Goal: Task Accomplishment & Management: Manage account settings

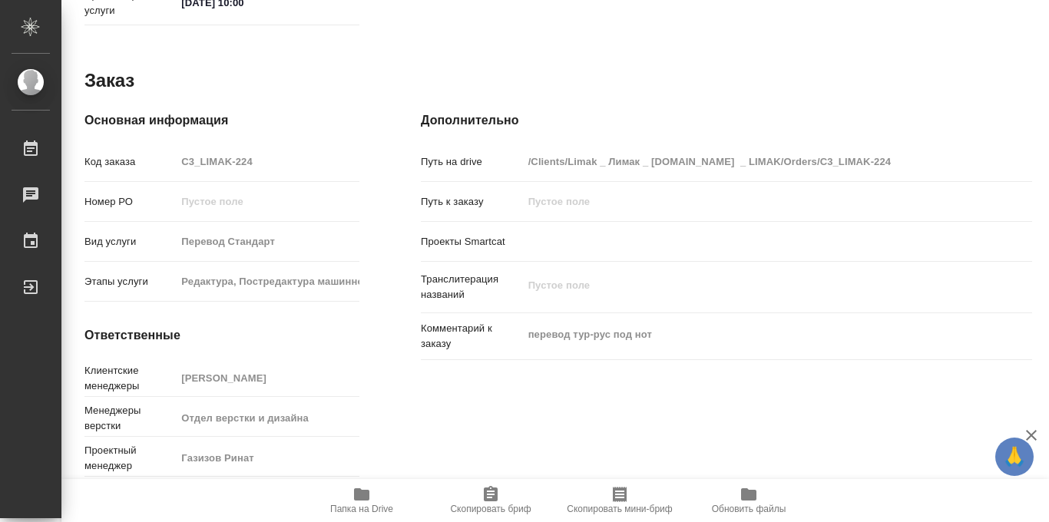
scroll to position [819, 0]
click at [356, 504] on span "Папка на Drive" at bounding box center [361, 509] width 63 height 11
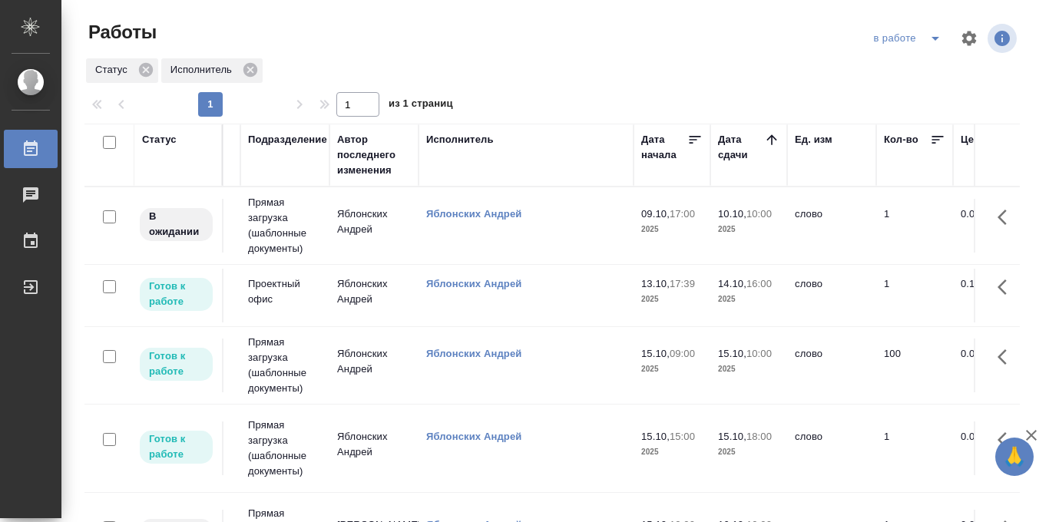
scroll to position [0, 429]
click at [932, 39] on icon "split button" at bounding box center [935, 38] width 18 height 18
click at [890, 73] on li "Стандартные настройки" at bounding box center [909, 69] width 147 height 25
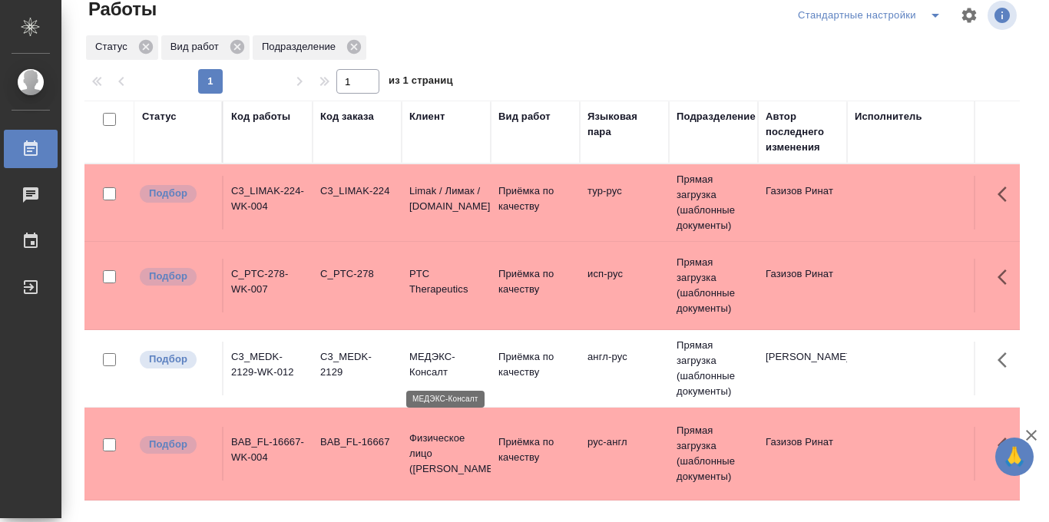
click at [439, 359] on p "МЕДЭКС-Консалт" at bounding box center [446, 364] width 74 height 31
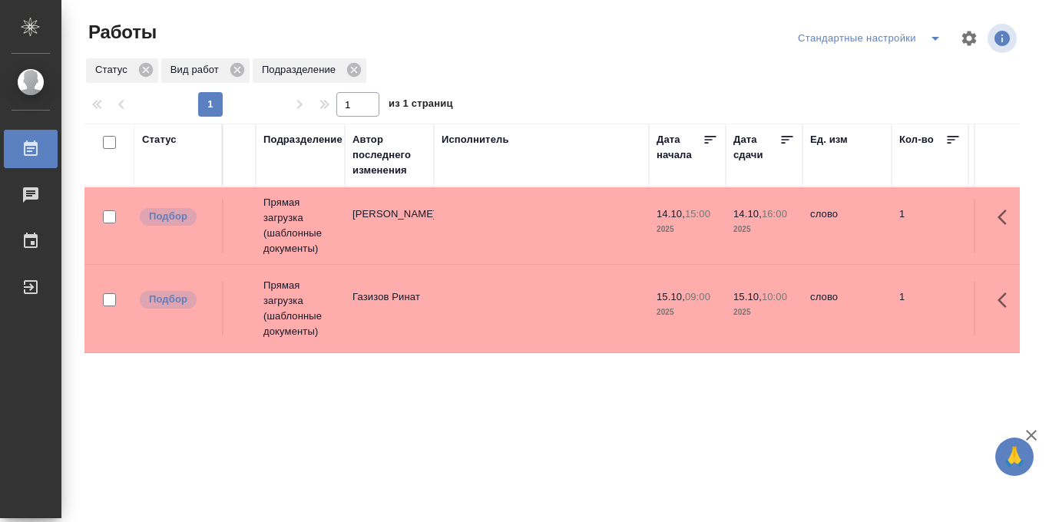
scroll to position [28, 0]
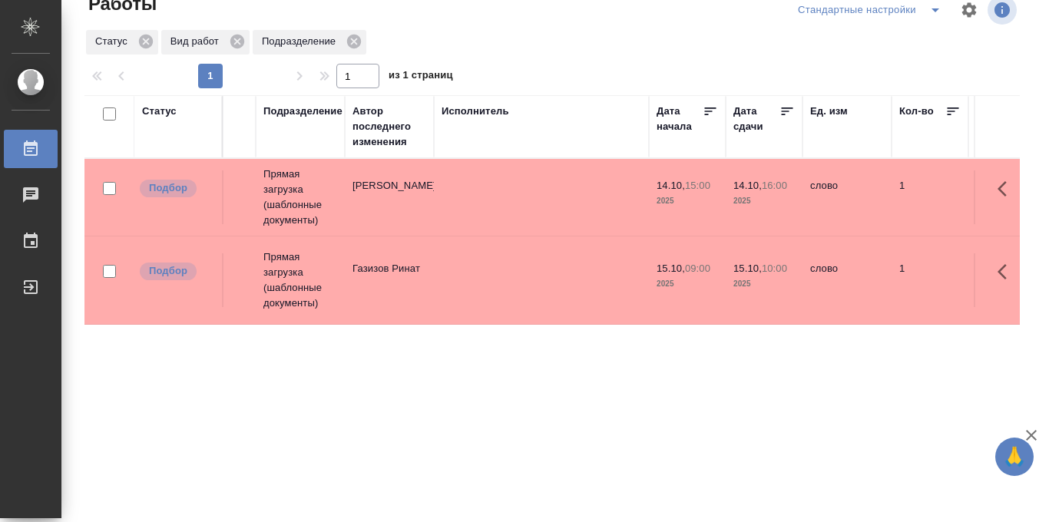
click at [930, 18] on icon "split button" at bounding box center [935, 10] width 18 height 18
click at [859, 45] on li "в работе" at bounding box center [870, 40] width 161 height 25
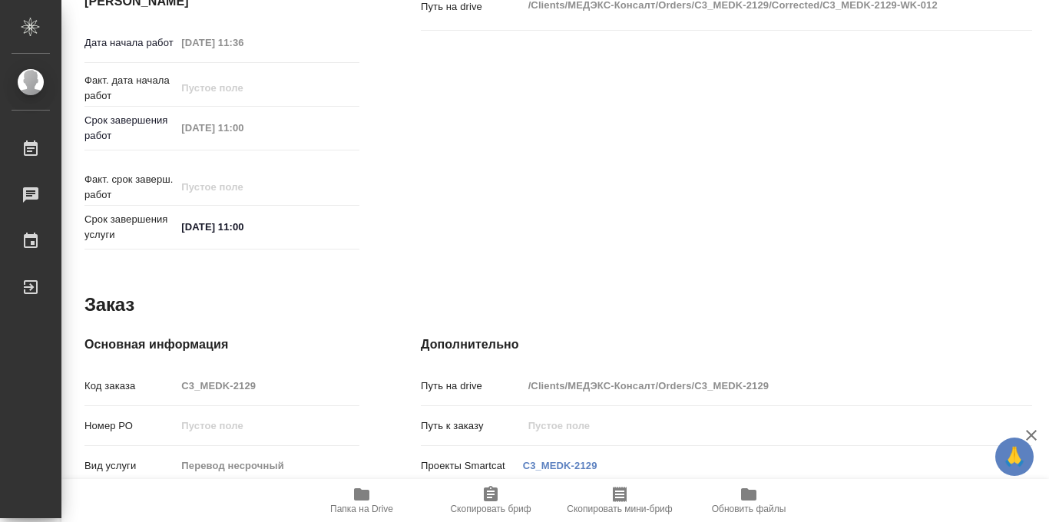
scroll to position [819, 0]
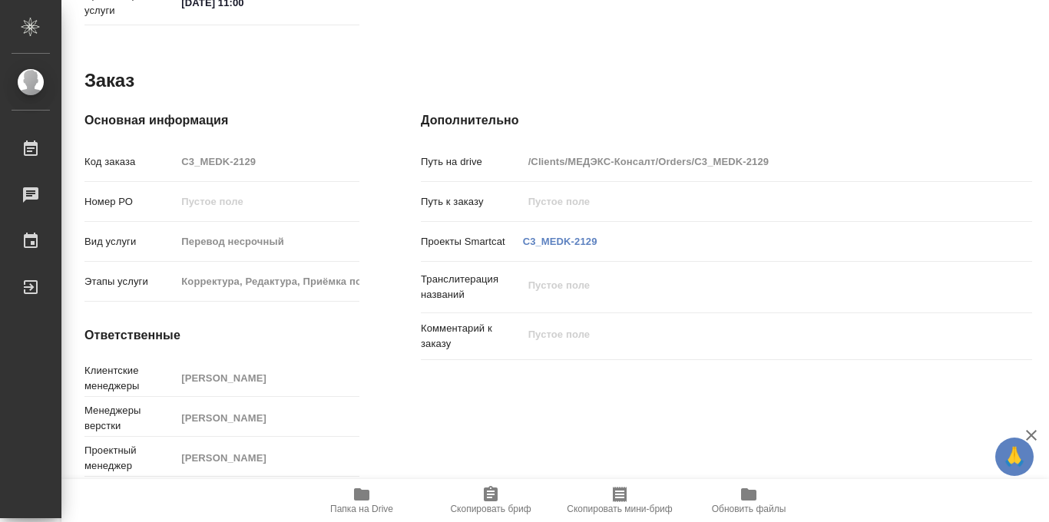
click at [358, 492] on icon "button" at bounding box center [361, 494] width 15 height 12
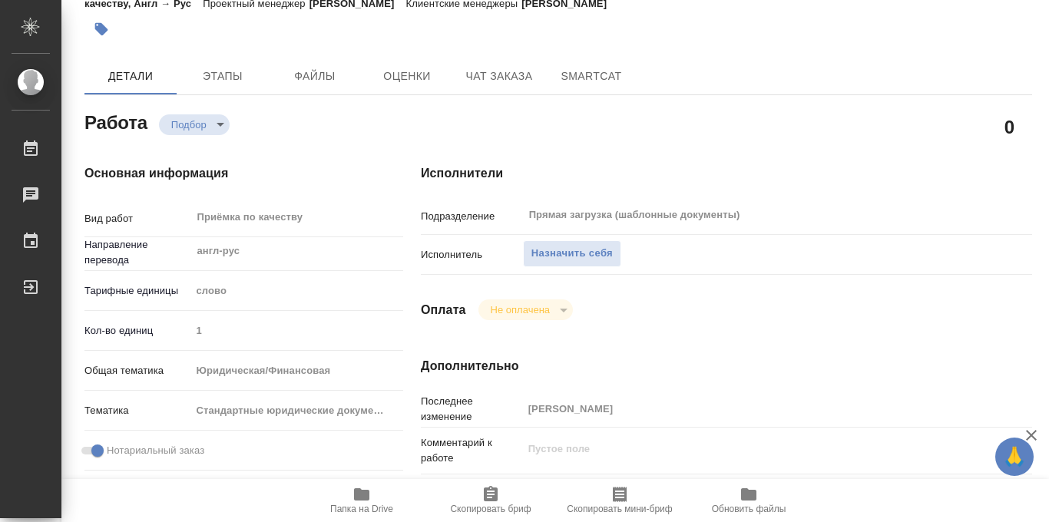
scroll to position [0, 0]
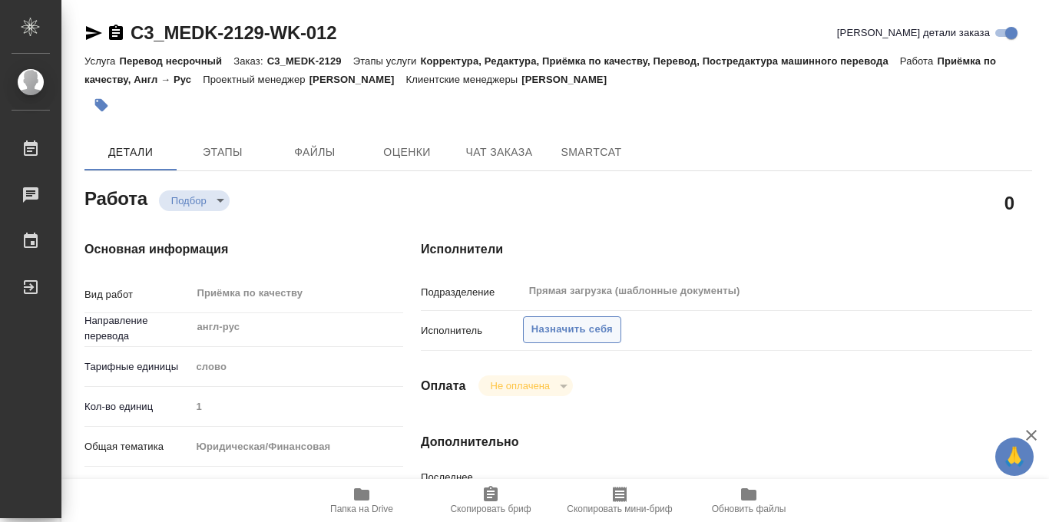
click at [563, 331] on span "Назначить себя" at bounding box center [571, 330] width 81 height 18
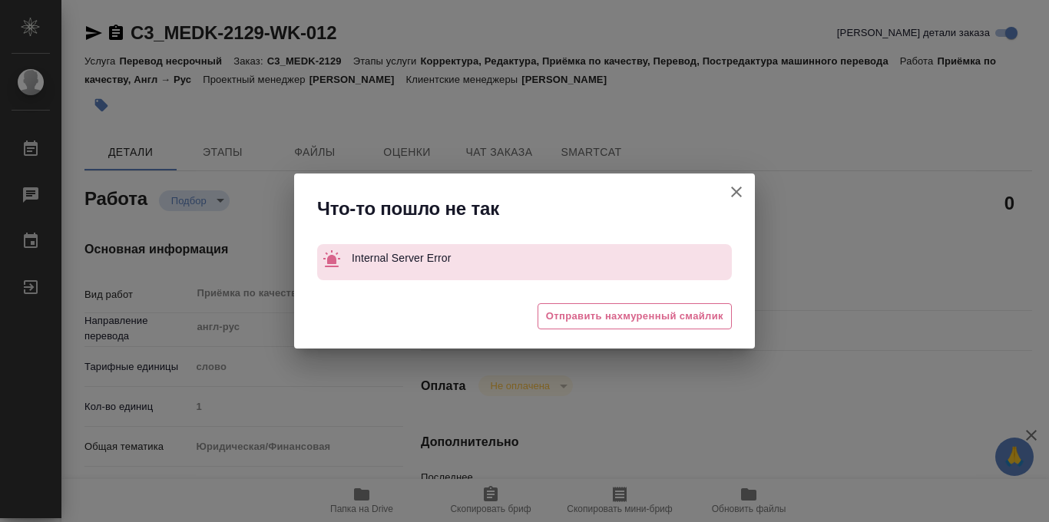
click at [734, 191] on icon "button" at bounding box center [736, 192] width 18 height 18
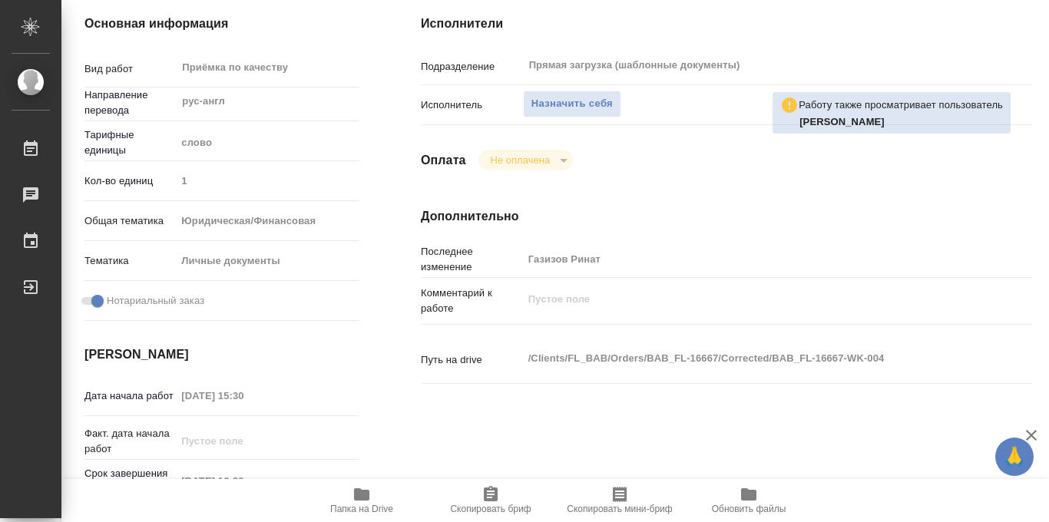
scroll to position [819, 0]
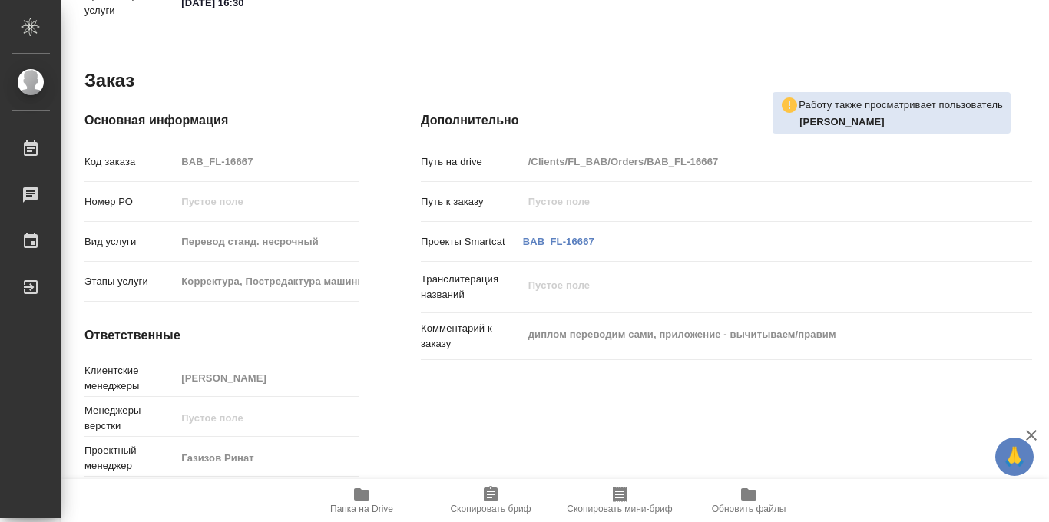
click at [358, 500] on icon "button" at bounding box center [361, 494] width 15 height 12
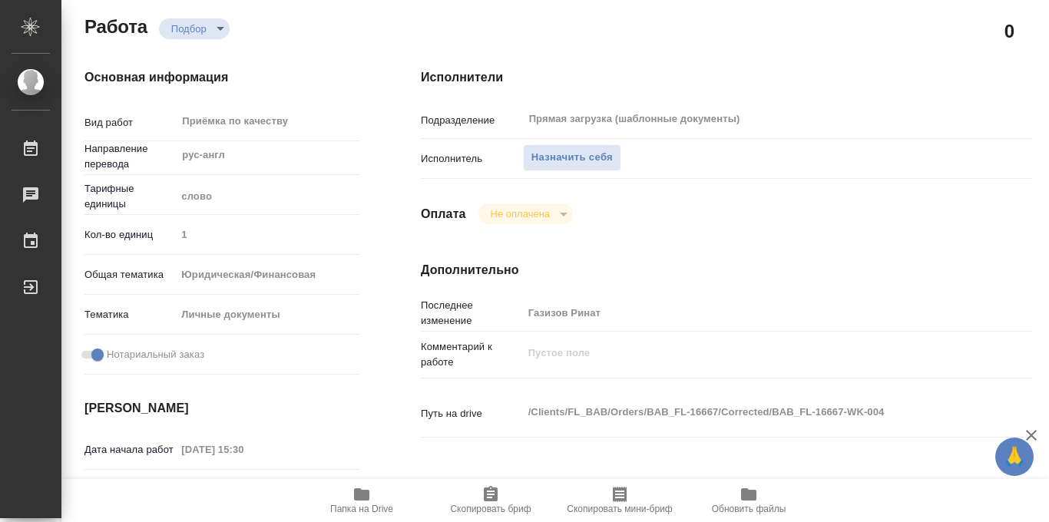
scroll to position [0, 0]
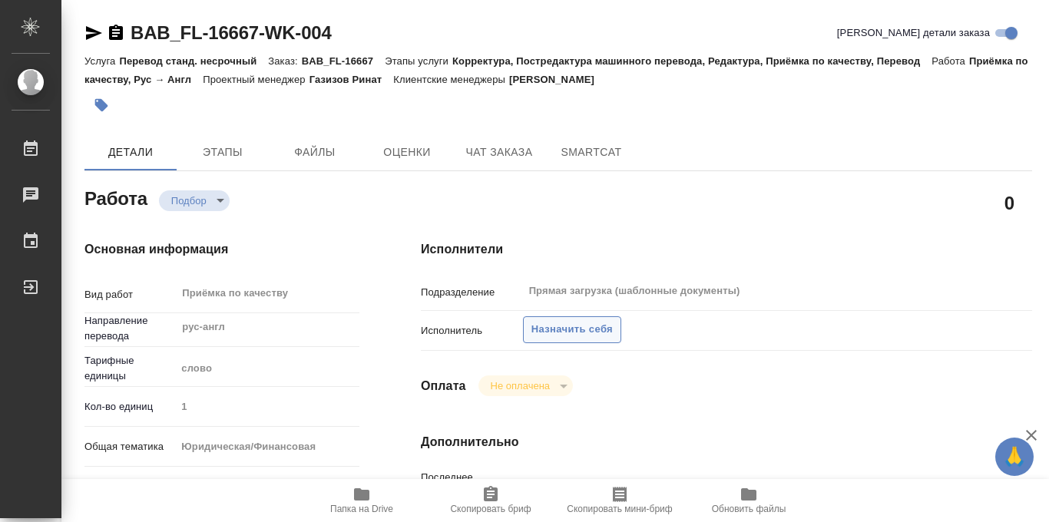
click at [561, 325] on span "Назначить себя" at bounding box center [571, 330] width 81 height 18
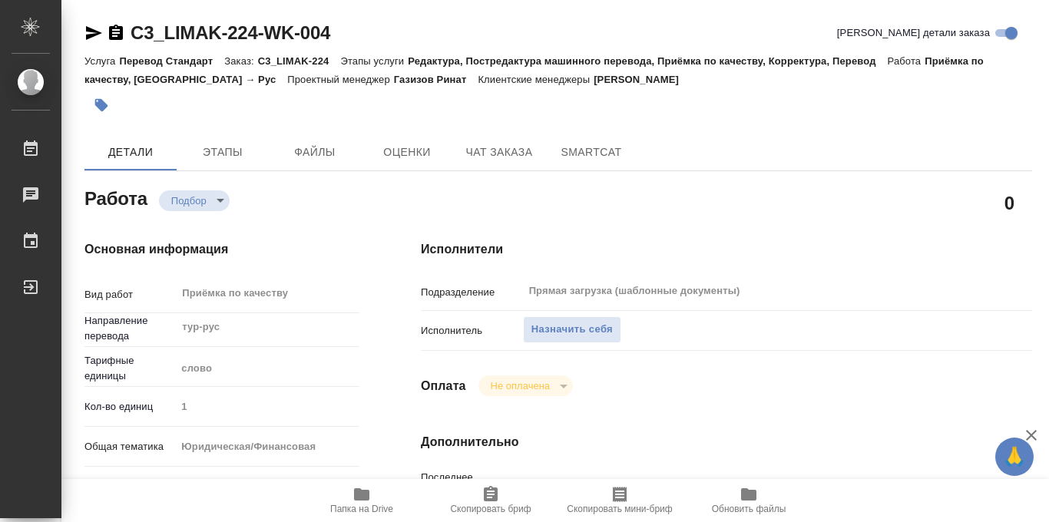
type textarea "x"
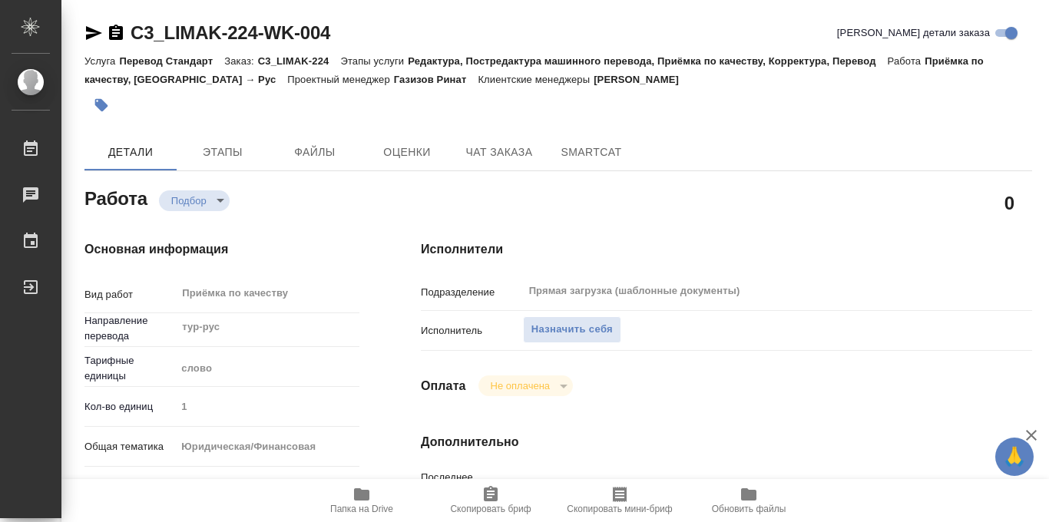
type textarea "x"
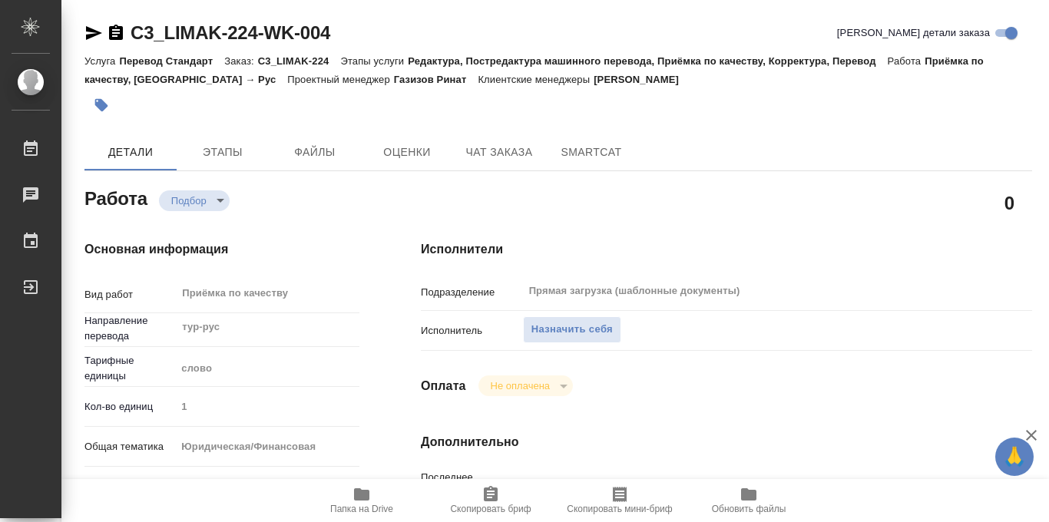
type textarea "x"
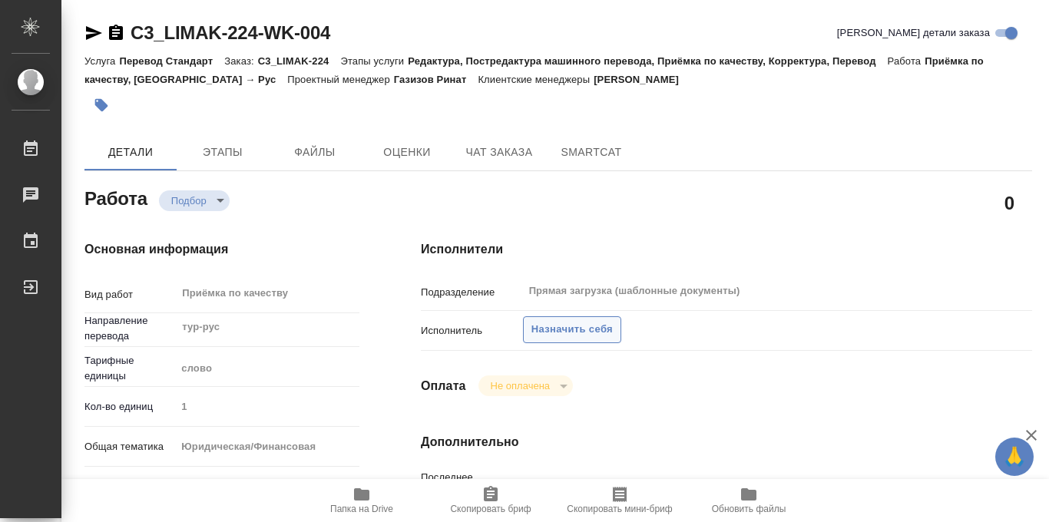
click at [563, 333] on span "Назначить себя" at bounding box center [571, 330] width 81 height 18
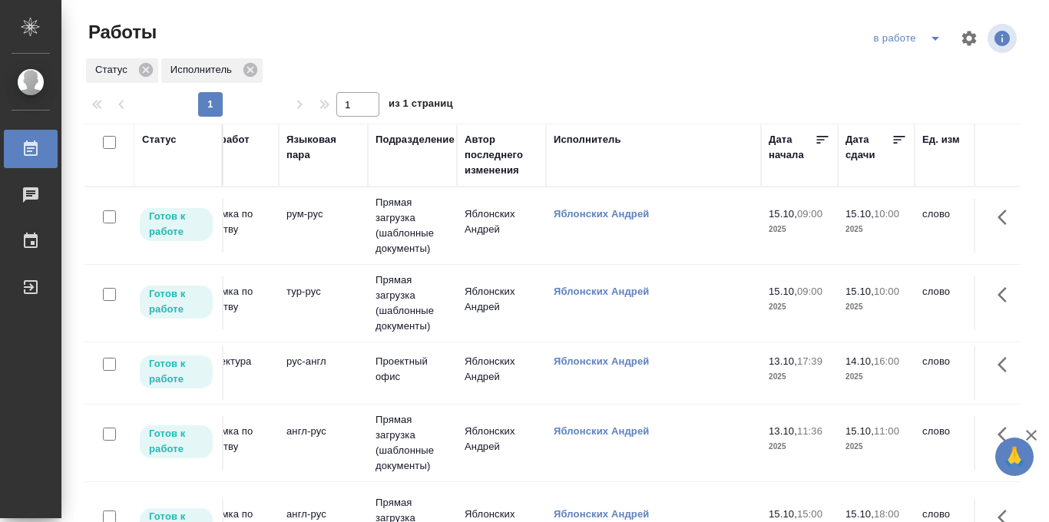
scroll to position [0, 326]
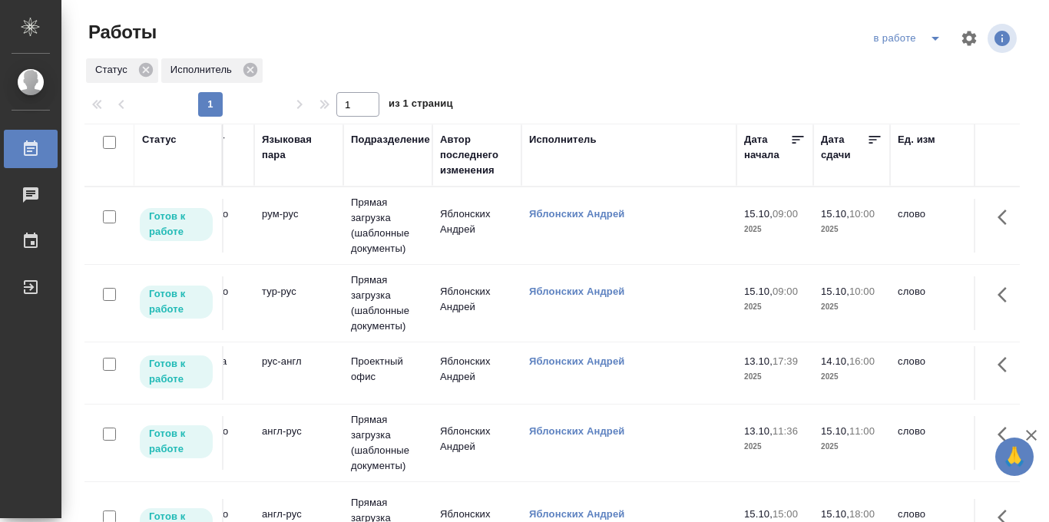
click at [873, 139] on icon at bounding box center [875, 140] width 12 height 8
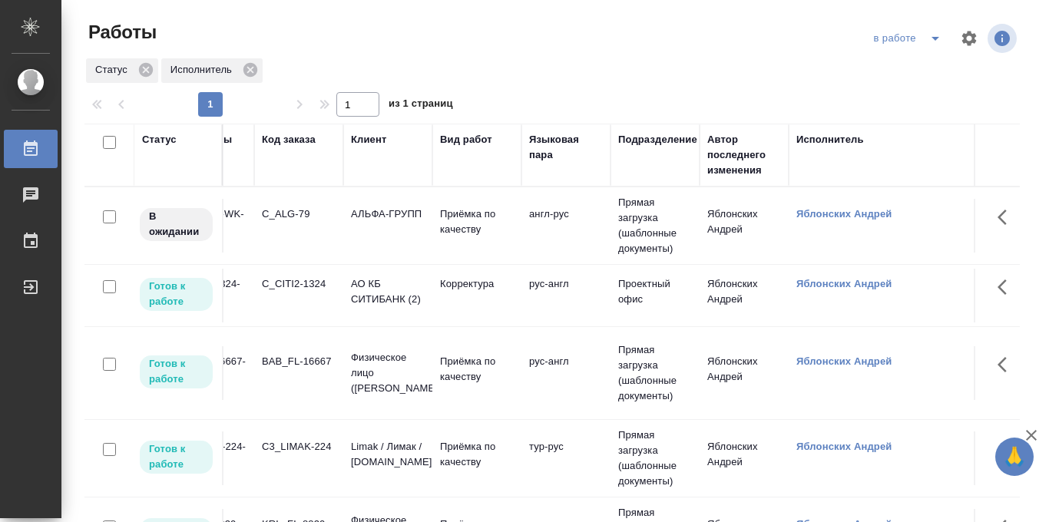
scroll to position [0, 0]
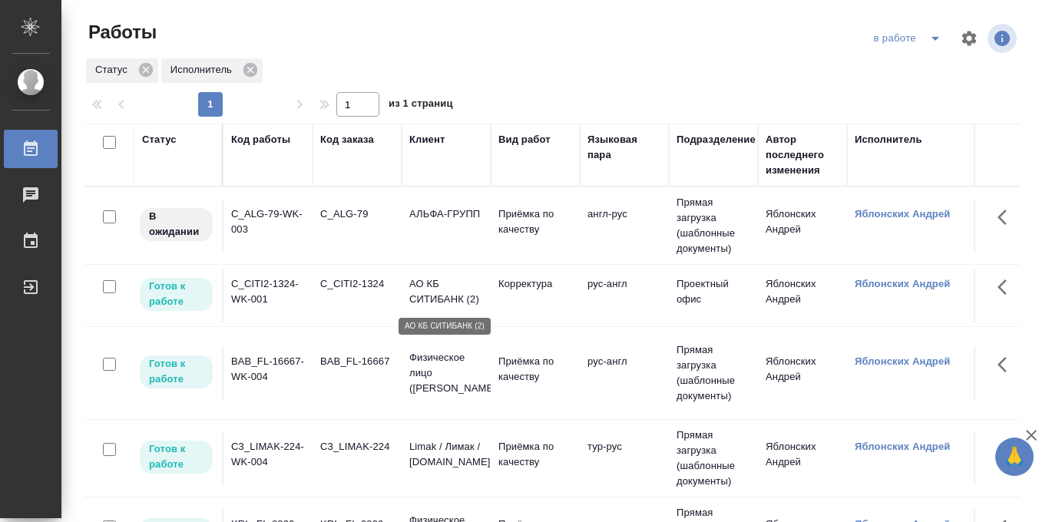
click at [419, 289] on p "АО КБ СИТИБАНК (2)" at bounding box center [446, 291] width 74 height 31
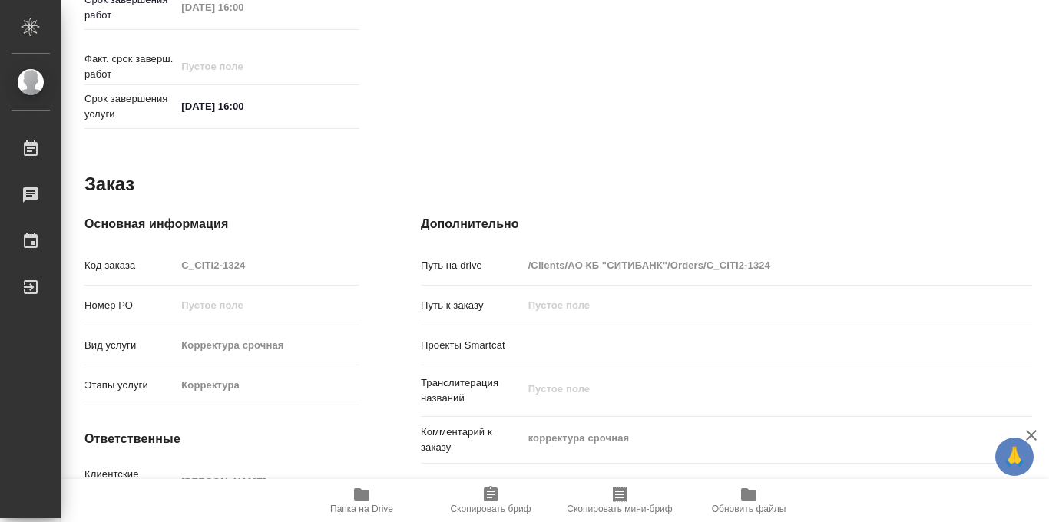
scroll to position [819, 0]
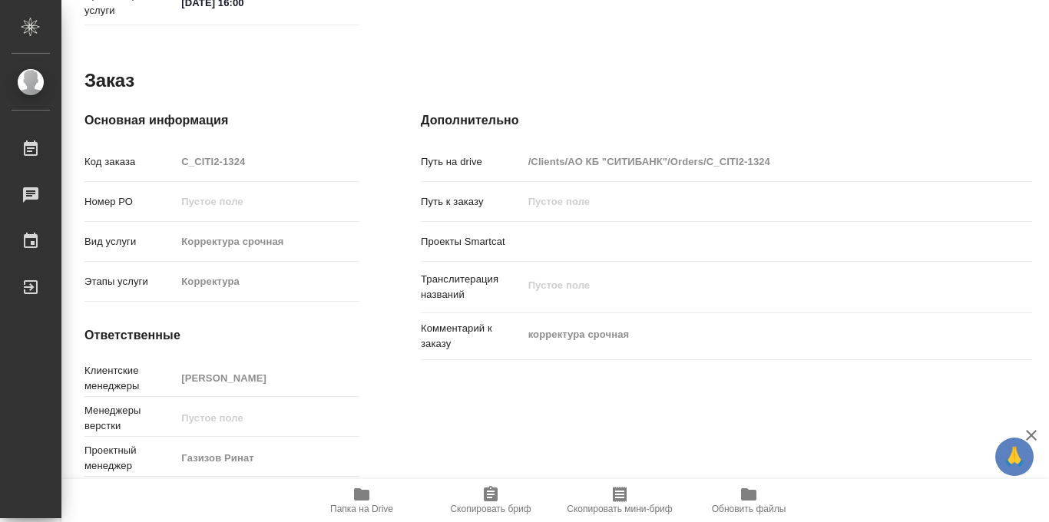
click at [354, 502] on icon "button" at bounding box center [362, 494] width 18 height 18
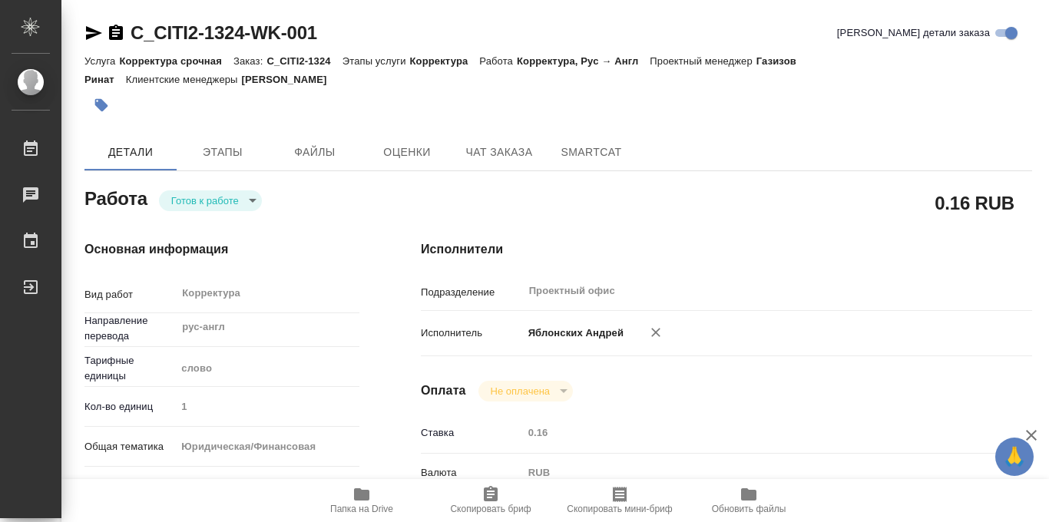
click at [104, 104] on icon "button" at bounding box center [101, 105] width 13 height 13
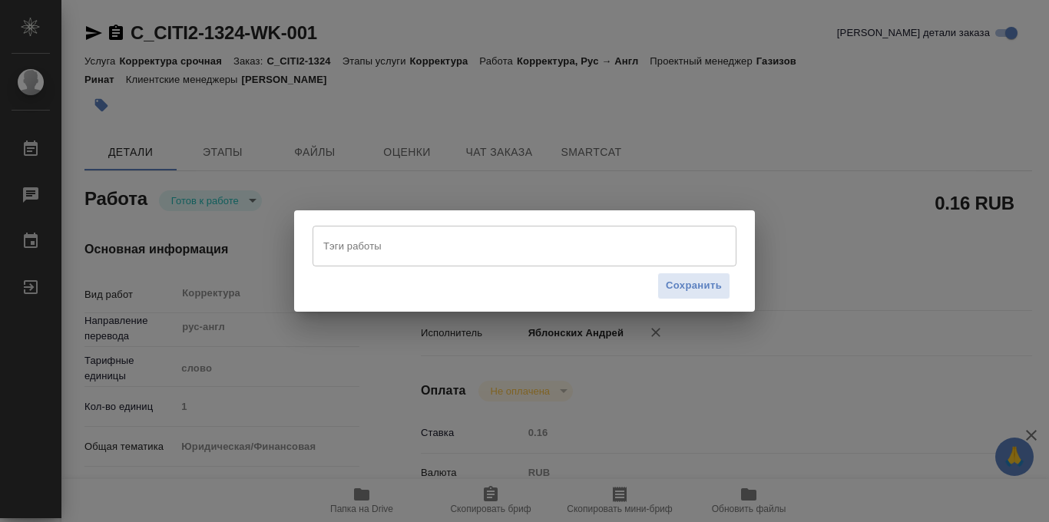
click at [370, 241] on input "Тэги работы" at bounding box center [510, 246] width 381 height 26
type input "213"
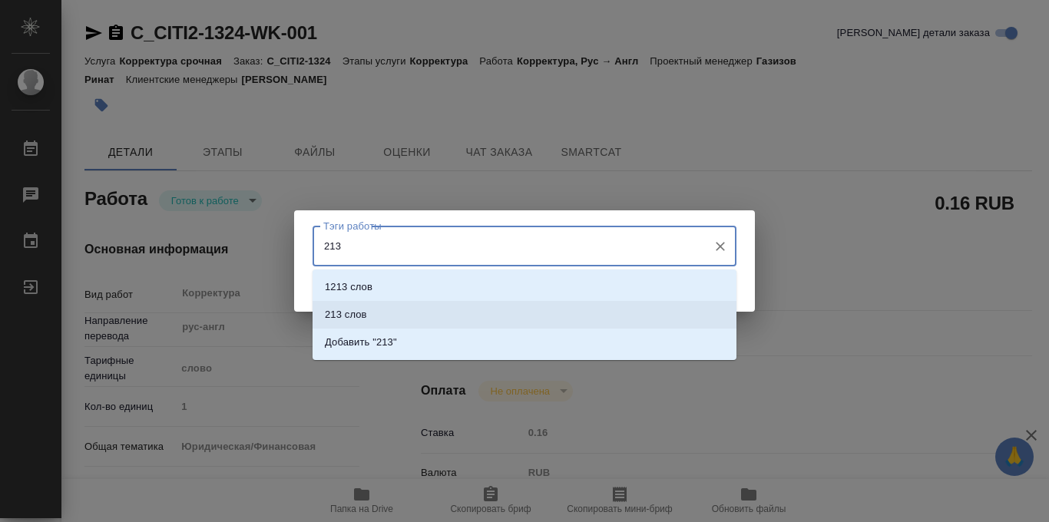
click at [386, 306] on li "213 слов" at bounding box center [525, 315] width 424 height 28
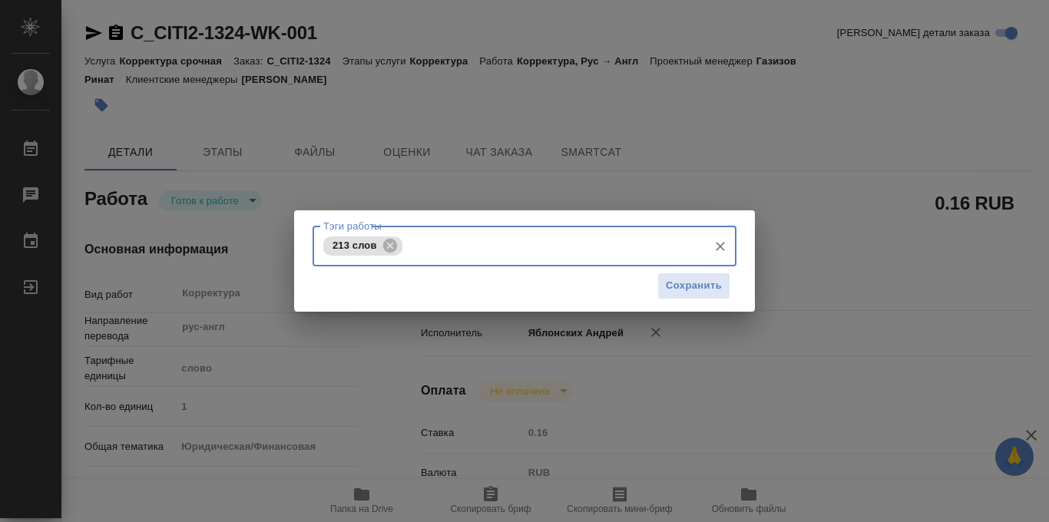
click at [760, 166] on div "Тэги работы 213 слов Тэги работы Сохранить" at bounding box center [524, 261] width 1049 height 522
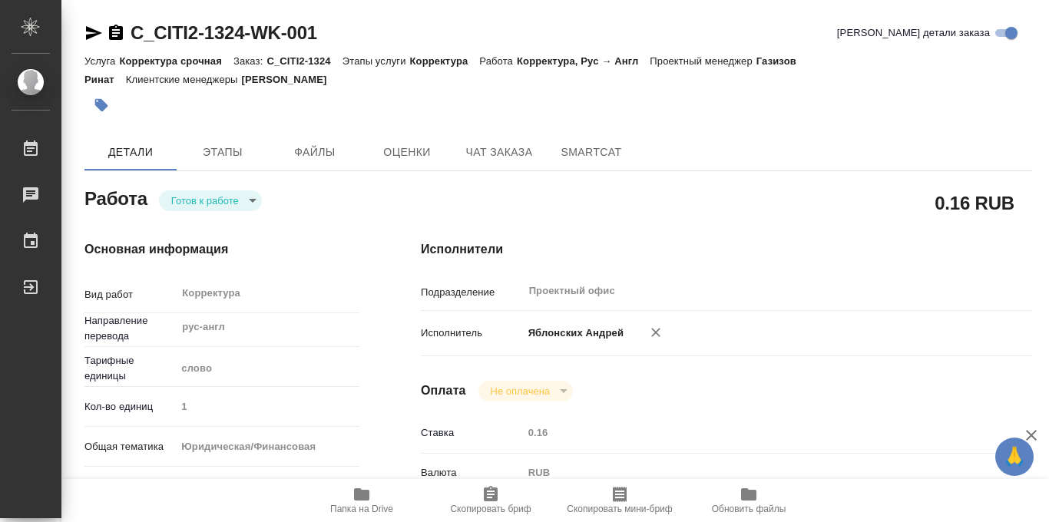
click at [104, 106] on icon "button" at bounding box center [101, 105] width 13 height 13
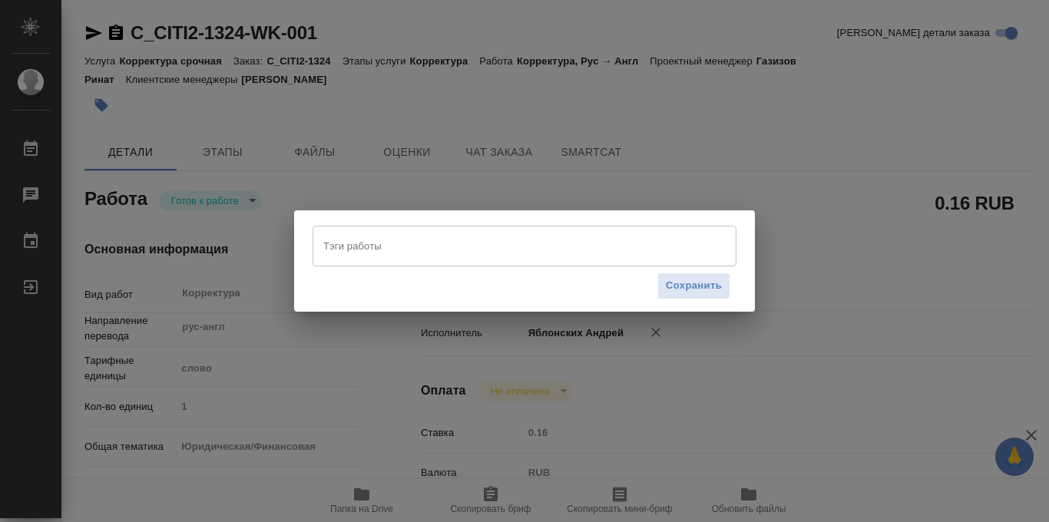
click at [411, 253] on input "Тэги работы" at bounding box center [510, 246] width 381 height 26
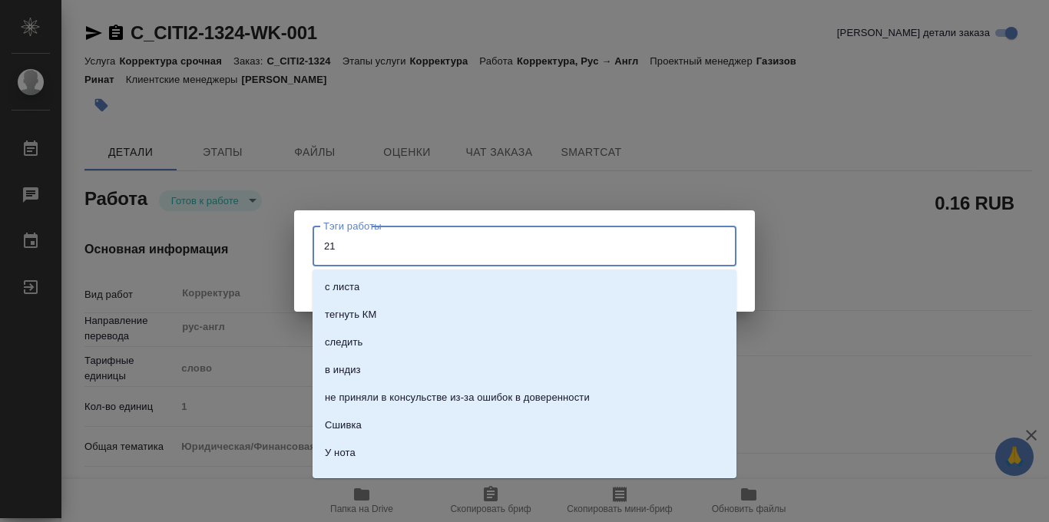
type input "213"
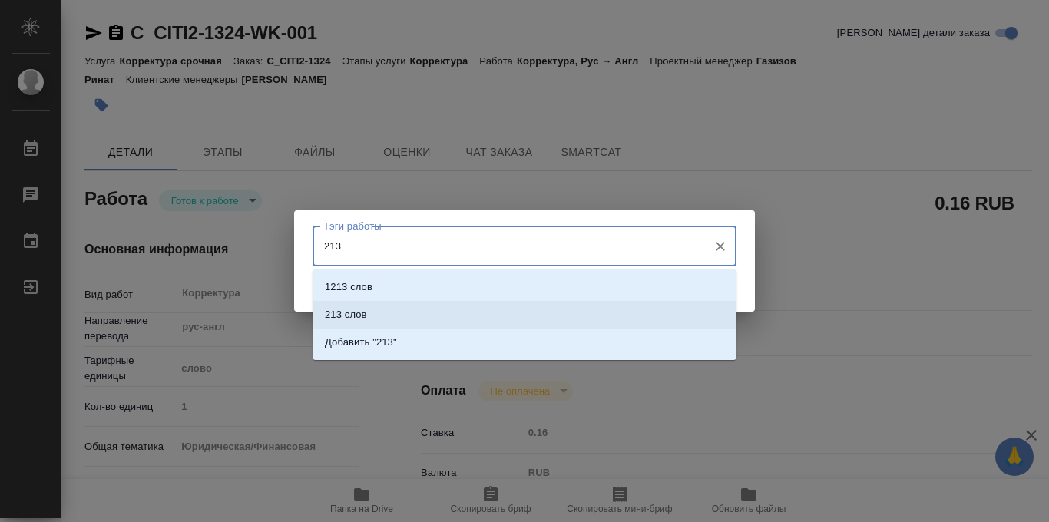
click at [371, 310] on li "213 слов" at bounding box center [525, 315] width 424 height 28
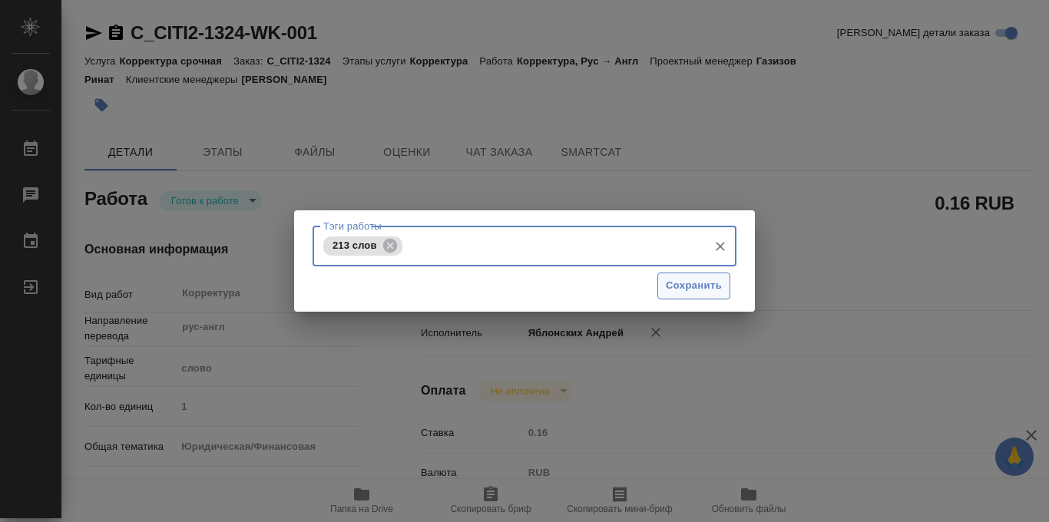
click at [704, 285] on span "Сохранить" at bounding box center [694, 286] width 56 height 18
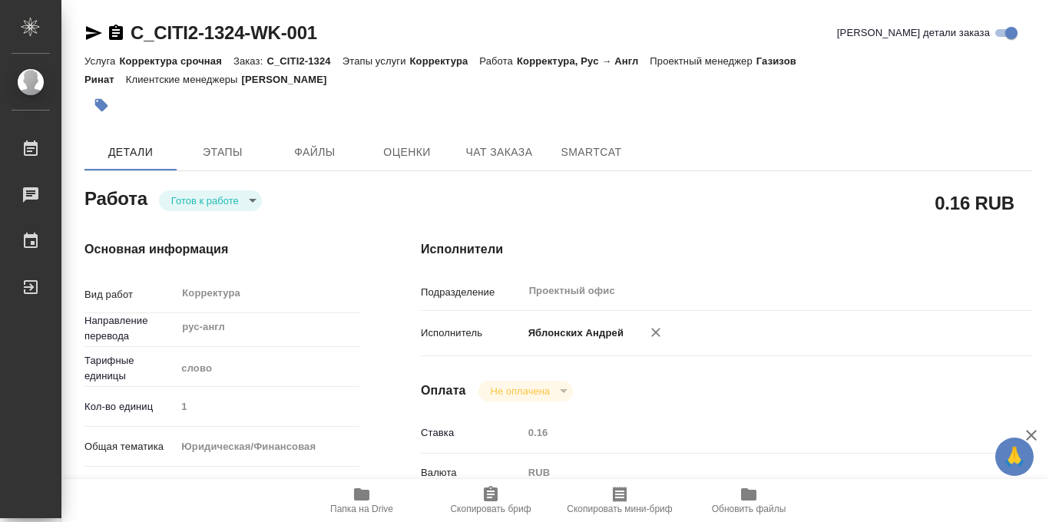
click at [255, 204] on body "🙏 .cls-1 fill:#fff; AWATERA Iablonskikh [PERSON_NAME] 0 Чаты График Выйти C_CIT…" at bounding box center [524, 261] width 1049 height 522
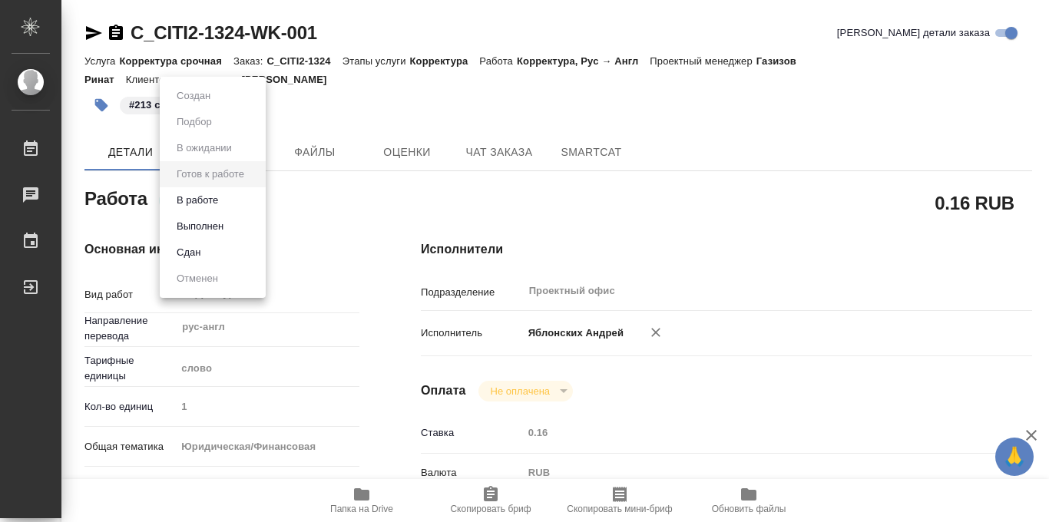
type input "readyForWork"
type input "рус-англ"
type input "5a8b1489cc6b4906c91bfd90"
type input "1"
type input "yr-fn"
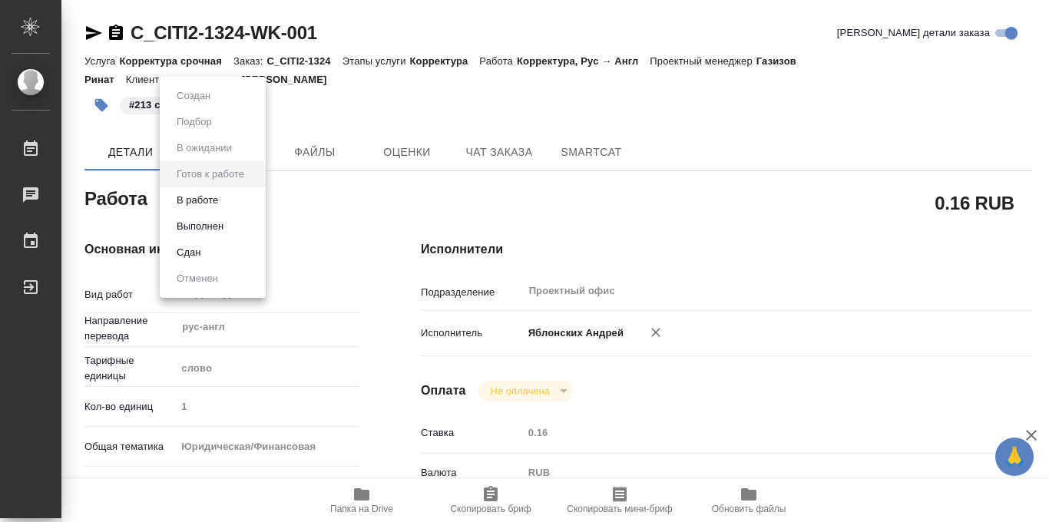
type input "5f647205b73bc97568ca66c4"
type input "[DATE] 17:39"
type input "[DATE] 16:00"
type input "Проектный офис"
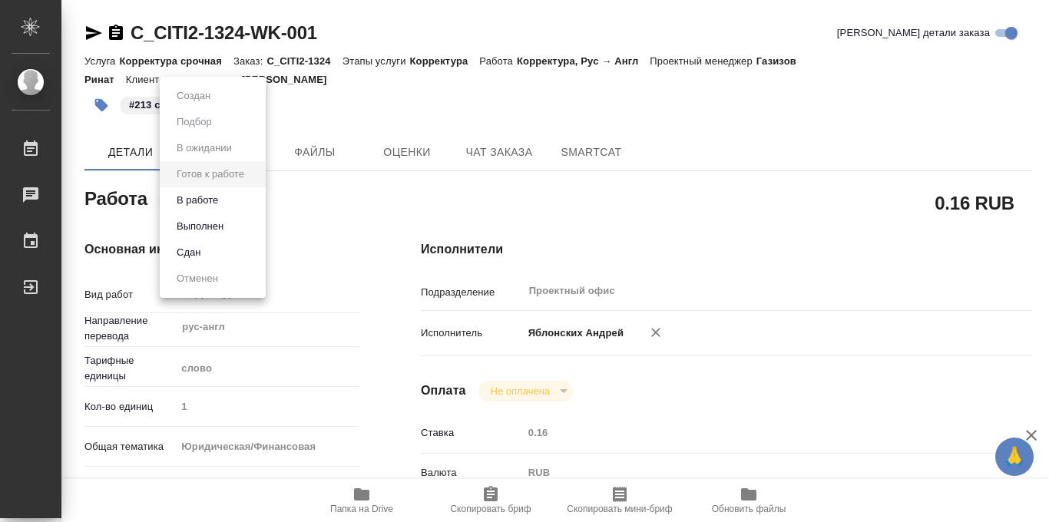
type input "notPayed"
type input "0.16"
type input "RUB"
type input "Яблонских Андрей"
type input "C_CITI2-1324"
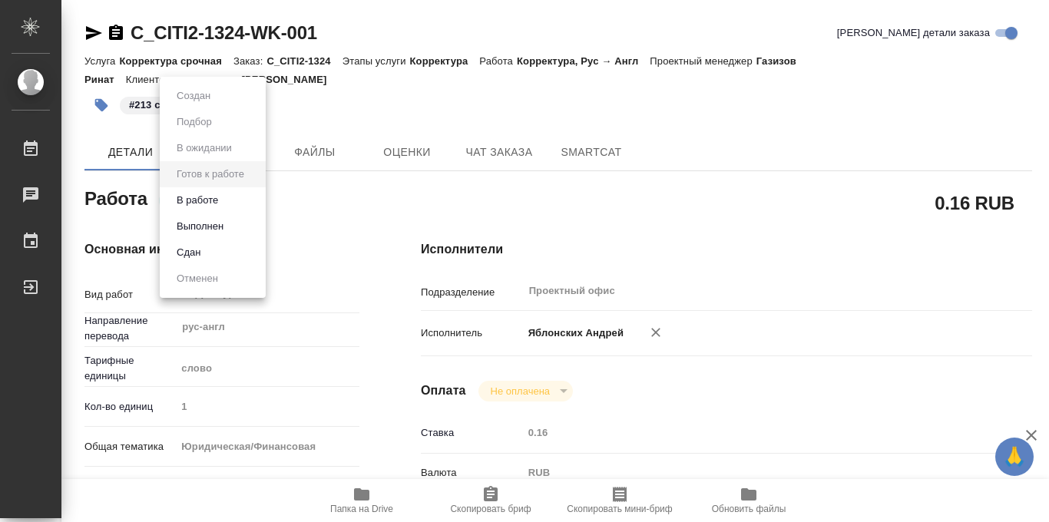
type input "Корректура срочная"
type input "Корректура"
type input "[PERSON_NAME]"
type input "/Clients/АО КБ "СИТИБАНК"/Orders/C_CITI2-1324"
click at [214, 223] on button "Выполнен" at bounding box center [200, 226] width 56 height 17
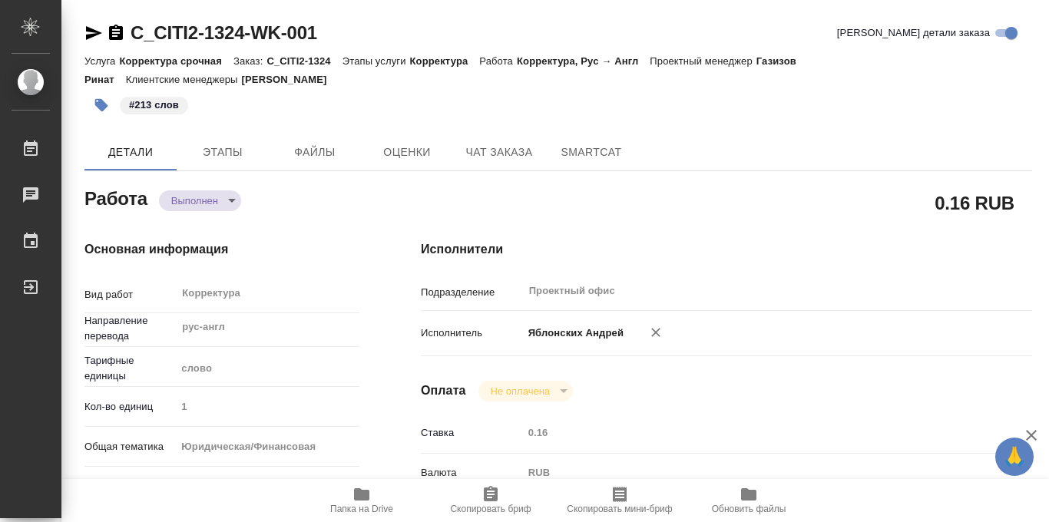
type textarea "x"
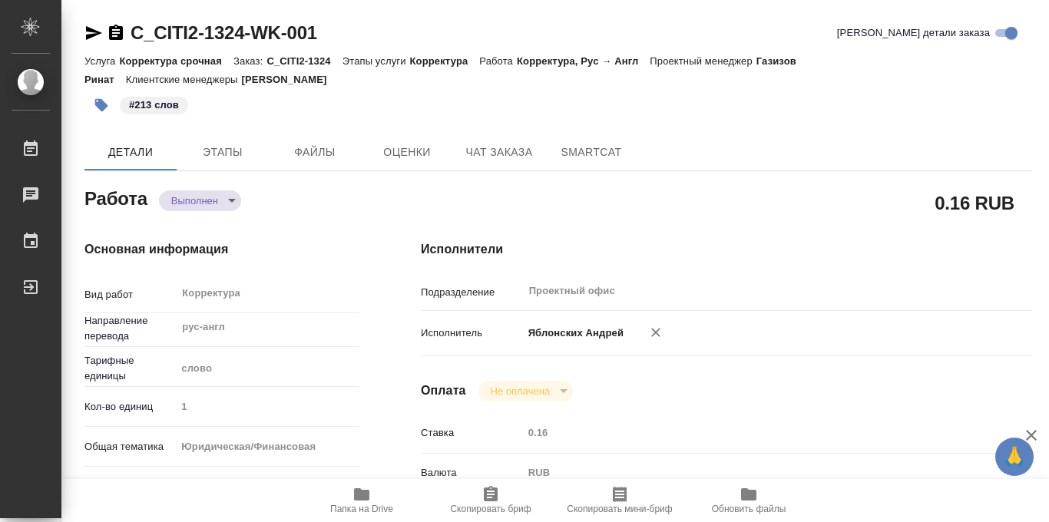
type textarea "x"
